Goal: Task Accomplishment & Management: Manage account settings

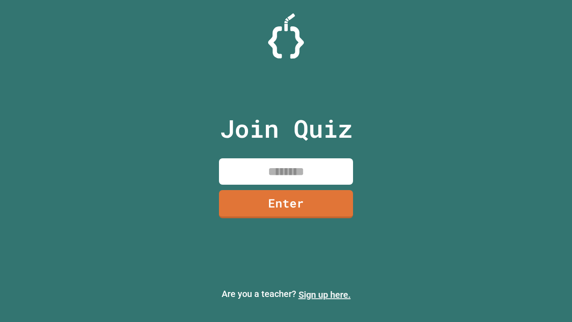
click at [325, 295] on link "Sign up here." at bounding box center [325, 294] width 52 height 11
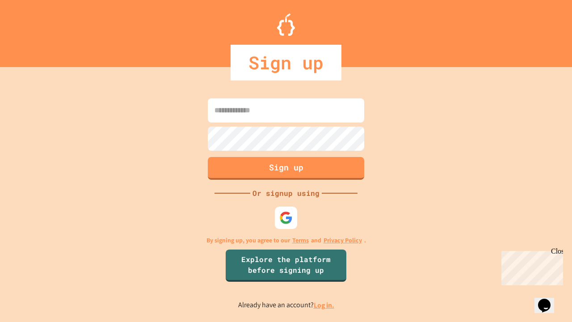
click at [325, 305] on link "Log in." at bounding box center [324, 304] width 21 height 9
